Goal: Go to known website: Access a specific website the user already knows

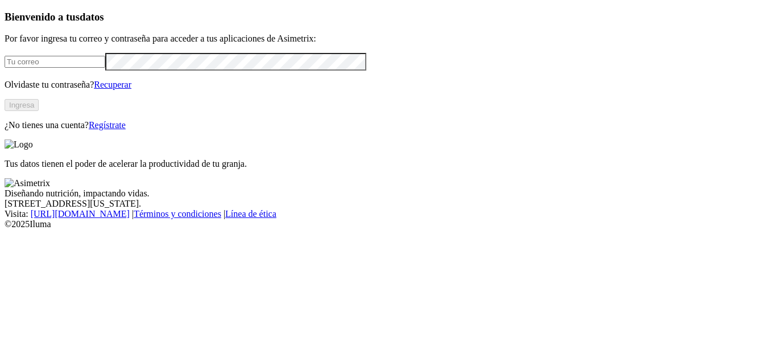
click at [105, 68] on input "email" at bounding box center [55, 62] width 101 height 12
type input "alvaro.cardona@premexcorp.com"
click input "submit" at bounding box center [0, 0] width 0 height 0
